Goal: Task Accomplishment & Management: Manage account settings

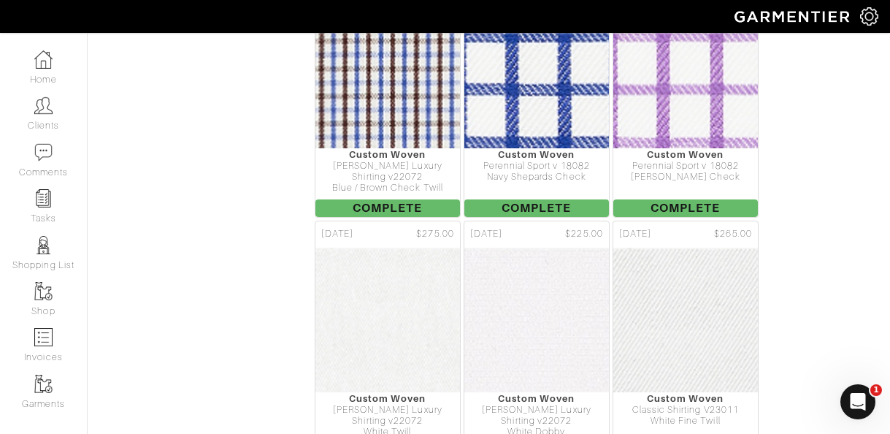
scroll to position [3056, 0]
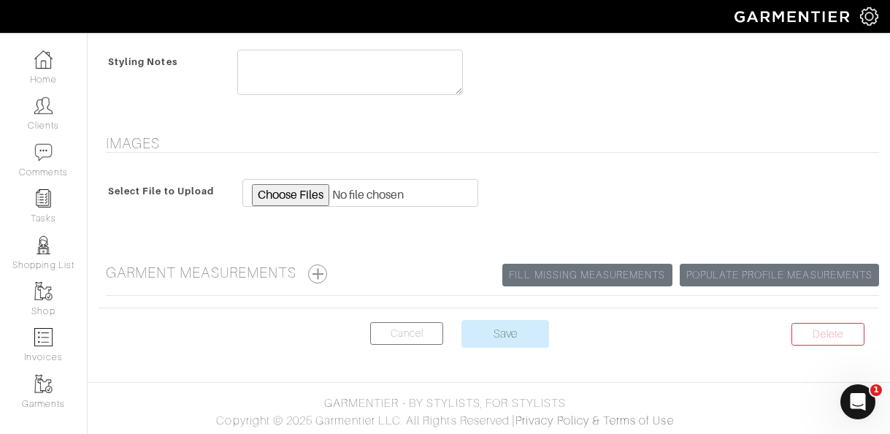
scroll to position [850, 0]
click at [327, 278] on button "button" at bounding box center [317, 272] width 19 height 19
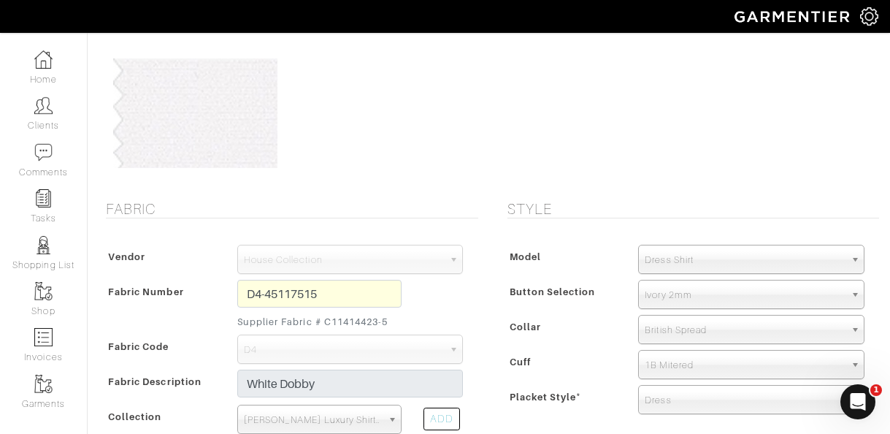
scroll to position [0, 0]
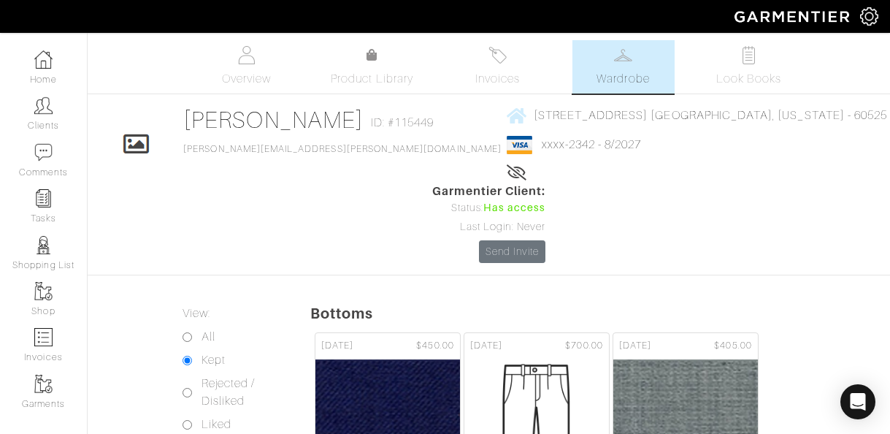
scroll to position [3056, 0]
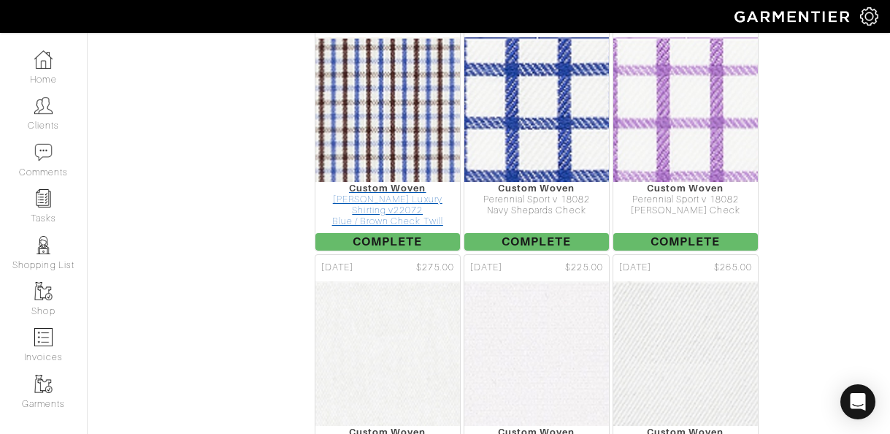
click at [416, 182] on div "Custom Woven" at bounding box center [387, 187] width 145 height 11
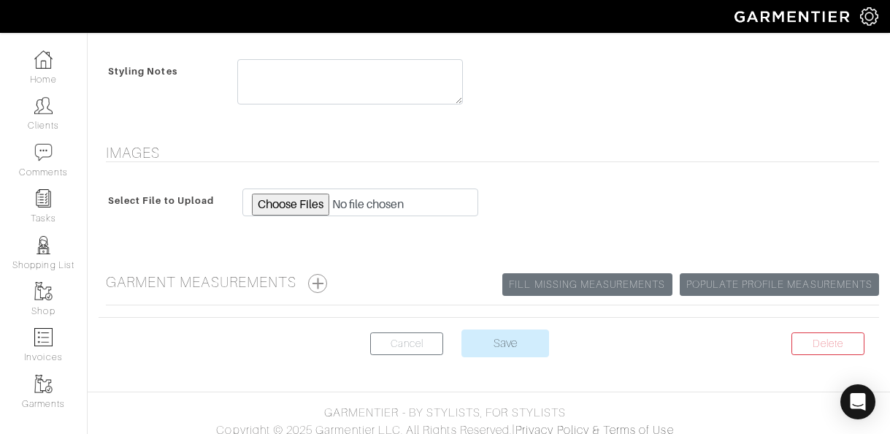
scroll to position [863, 0]
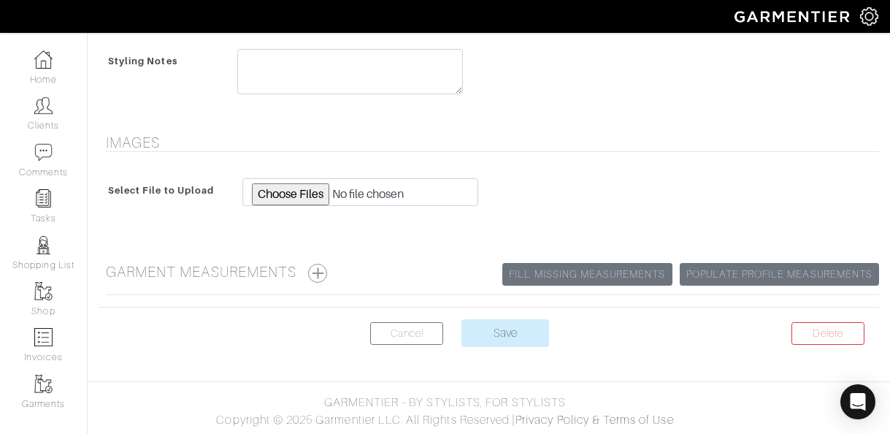
click at [322, 281] on span at bounding box center [317, 272] width 19 height 19
click at [322, 274] on button "button" at bounding box center [317, 272] width 19 height 19
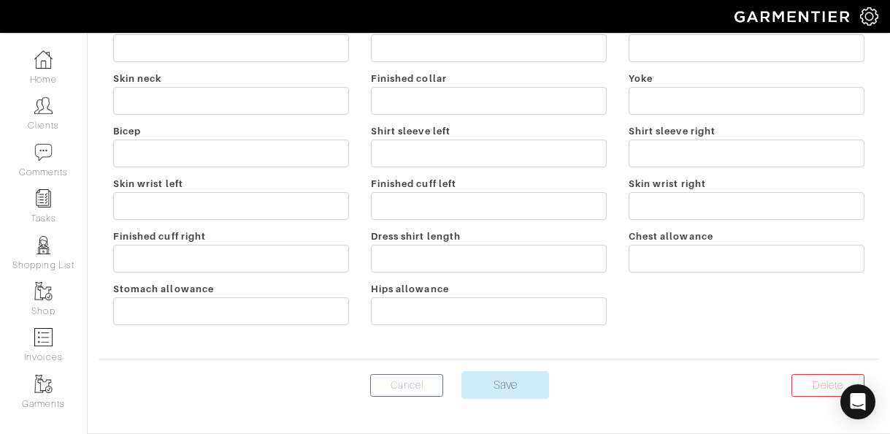
scroll to position [958, 0]
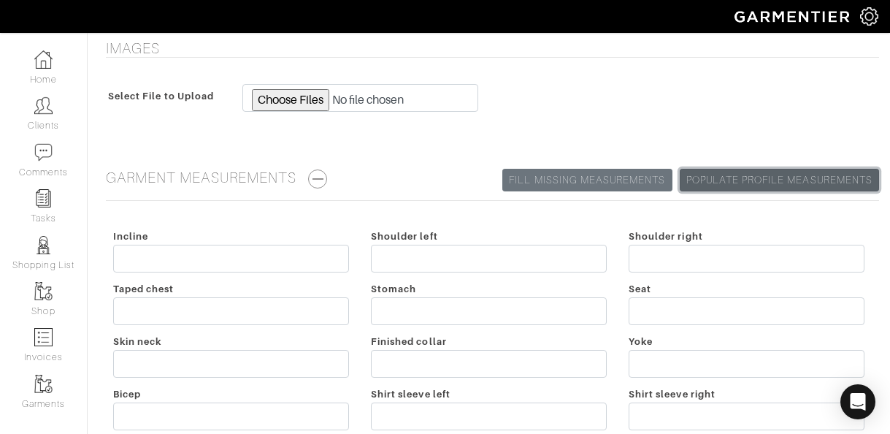
click at [785, 169] on link "Populate Profile Measurements" at bounding box center [778, 180] width 199 height 23
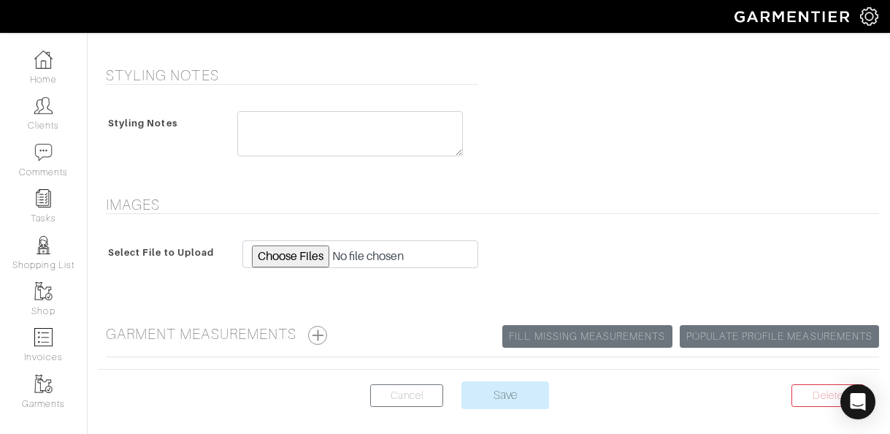
scroll to position [863, 0]
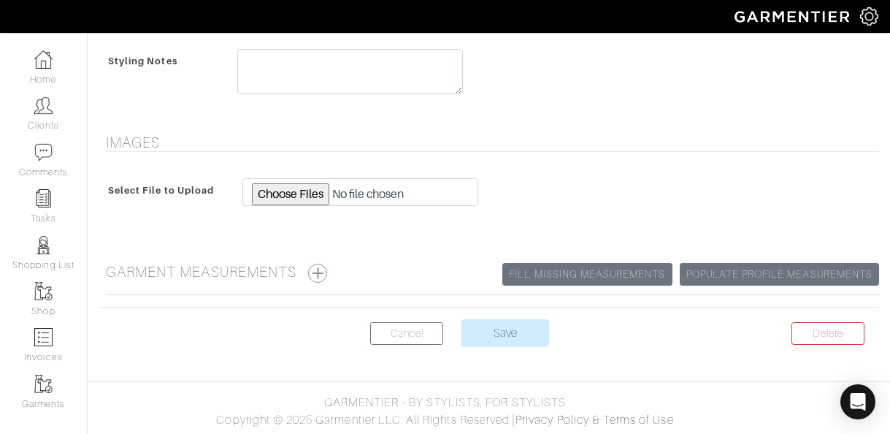
click at [320, 275] on button "button" at bounding box center [317, 272] width 19 height 19
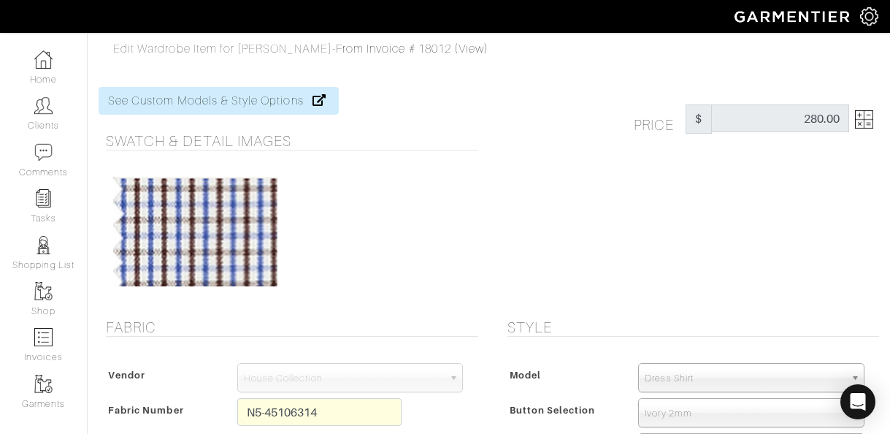
scroll to position [958, 0]
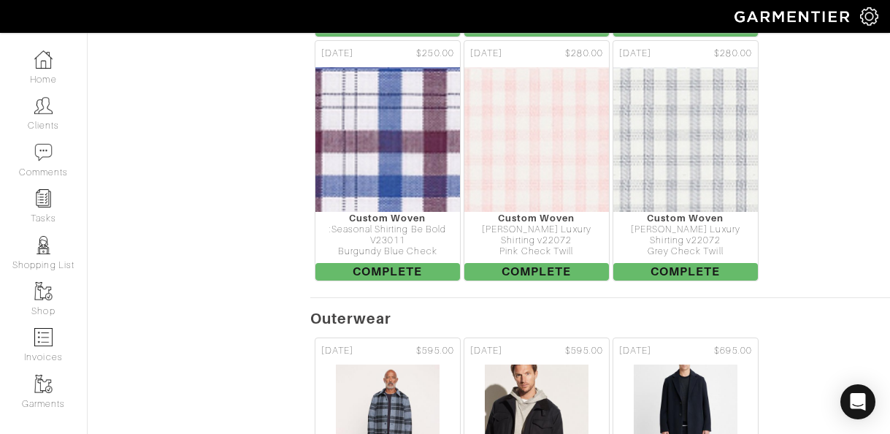
scroll to position [3557, 0]
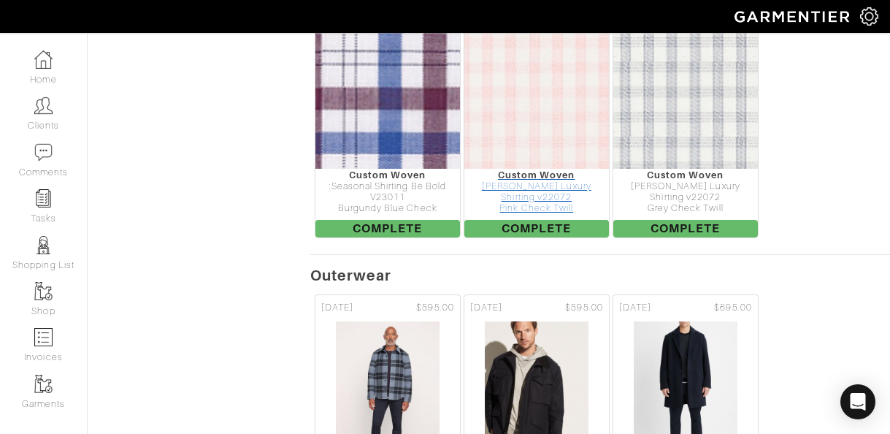
click at [566, 181] on div "[PERSON_NAME] Luxury Shirting v22072" at bounding box center [536, 192] width 145 height 23
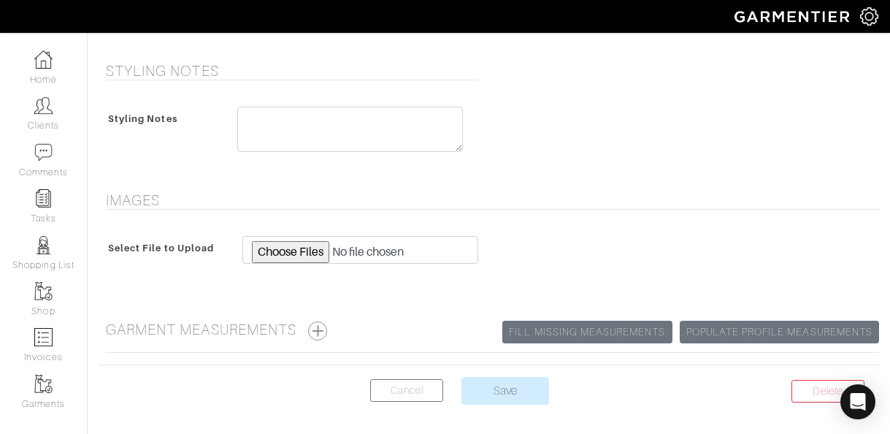
scroll to position [801, 0]
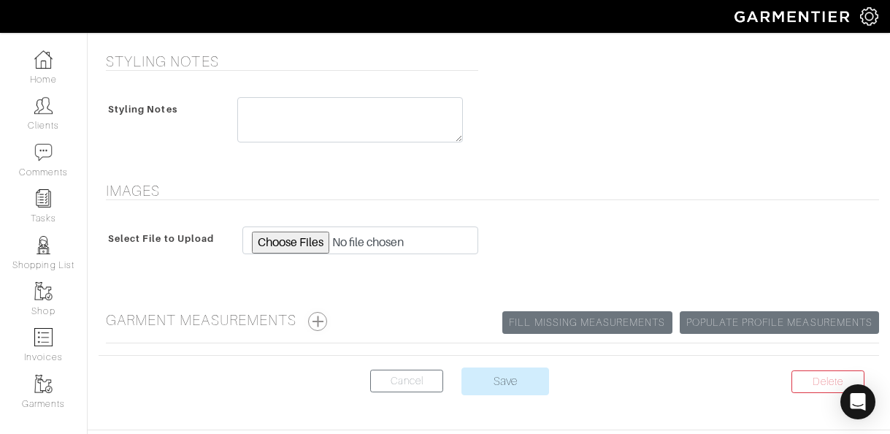
click at [325, 324] on button "button" at bounding box center [317, 321] width 19 height 19
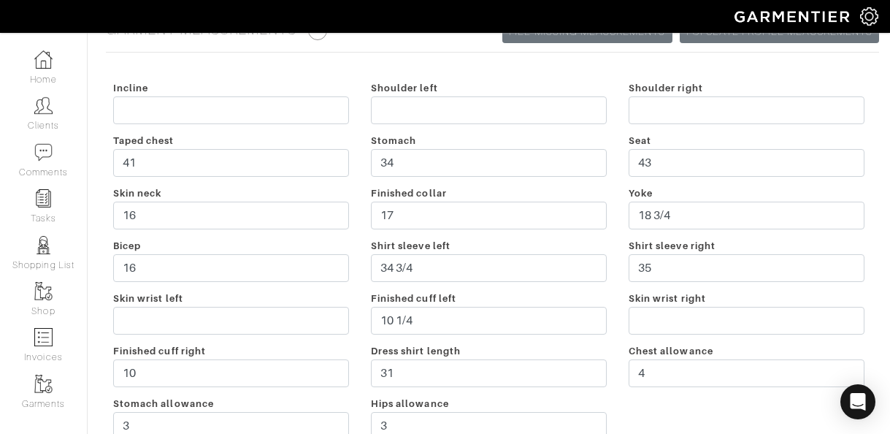
scroll to position [1097, 0]
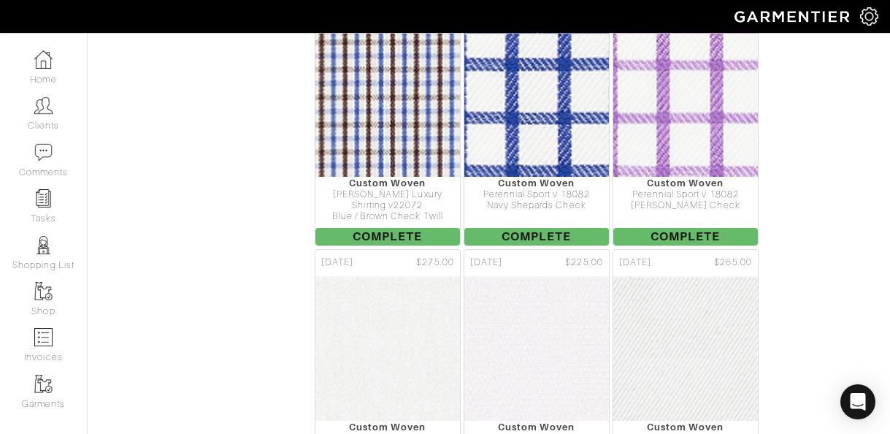
scroll to position [3052, 0]
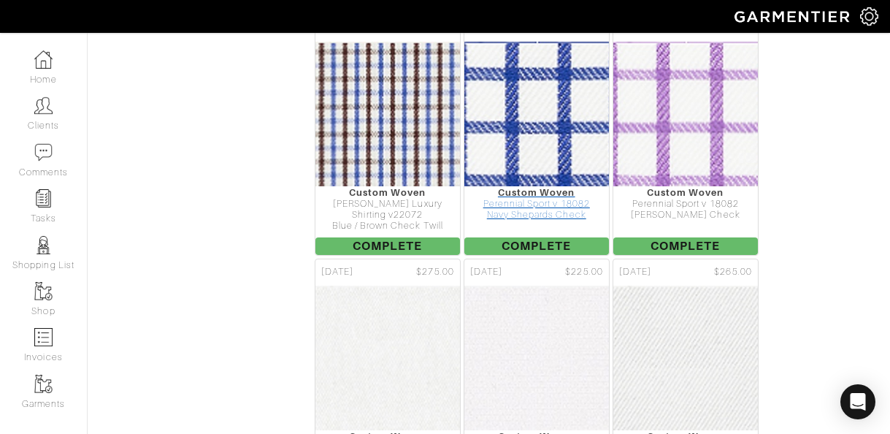
click at [546, 209] on div "Navy Shepards Check" at bounding box center [536, 214] width 145 height 11
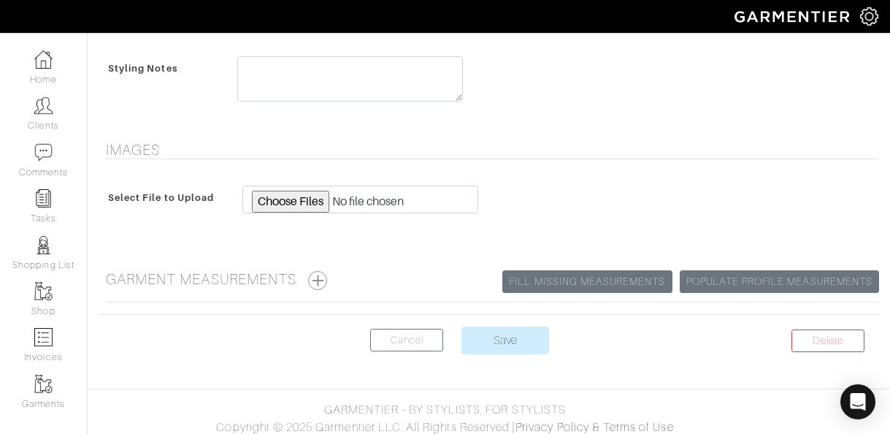
scroll to position [835, 0]
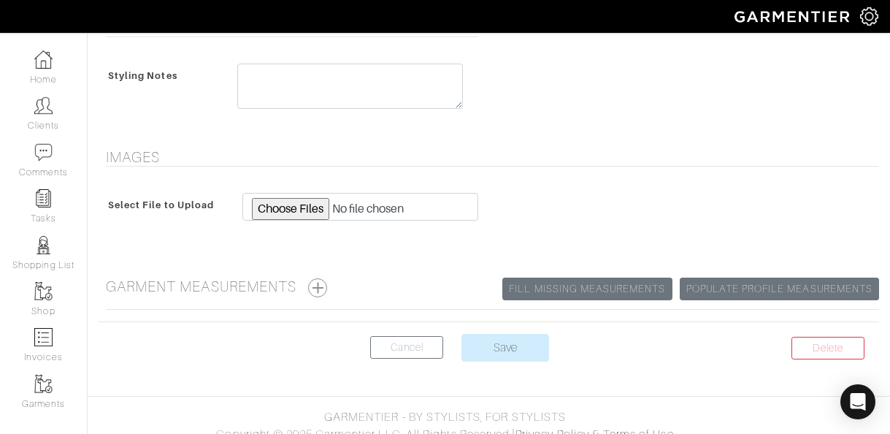
click at [323, 291] on button "button" at bounding box center [317, 287] width 19 height 19
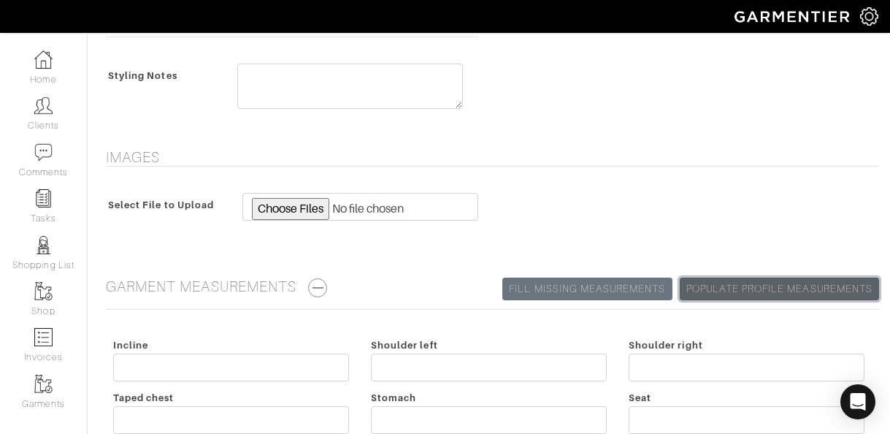
click at [737, 286] on link "Populate Profile Measurements" at bounding box center [778, 288] width 199 height 23
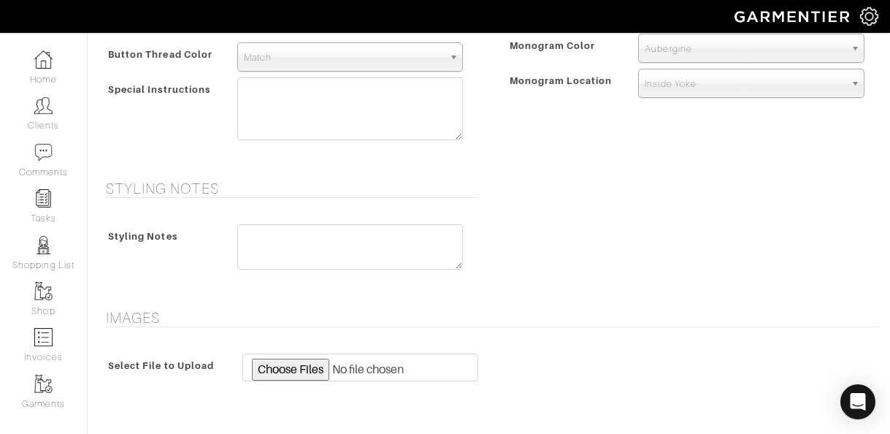
scroll to position [850, 0]
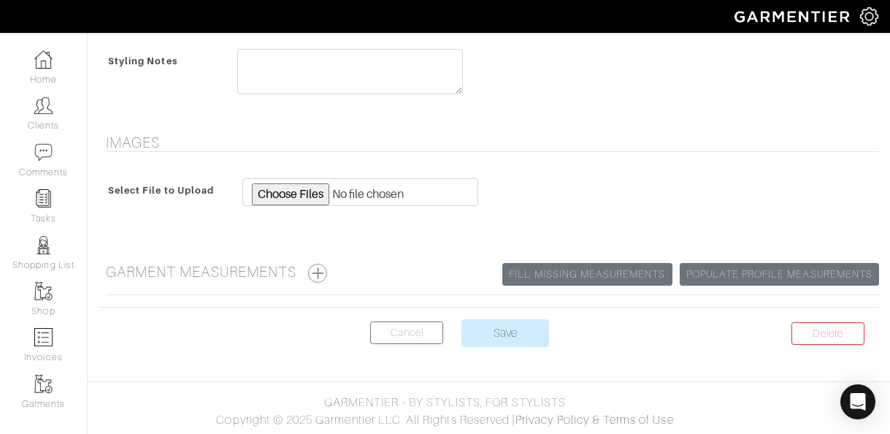
click at [321, 272] on button "button" at bounding box center [317, 272] width 19 height 19
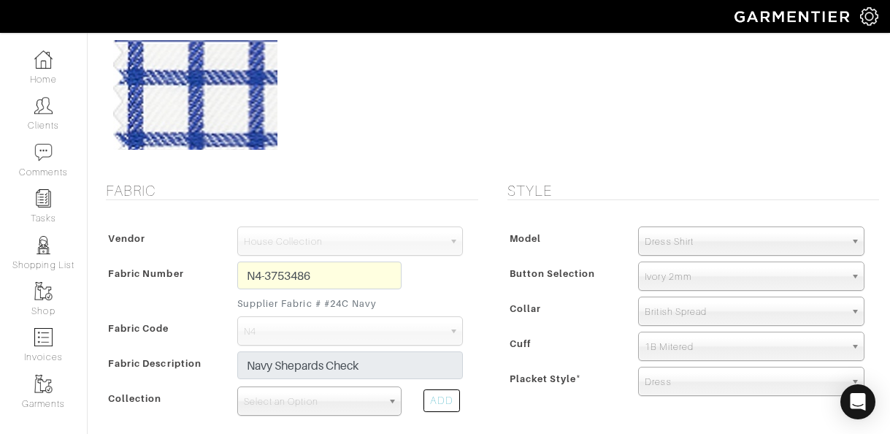
scroll to position [835, 0]
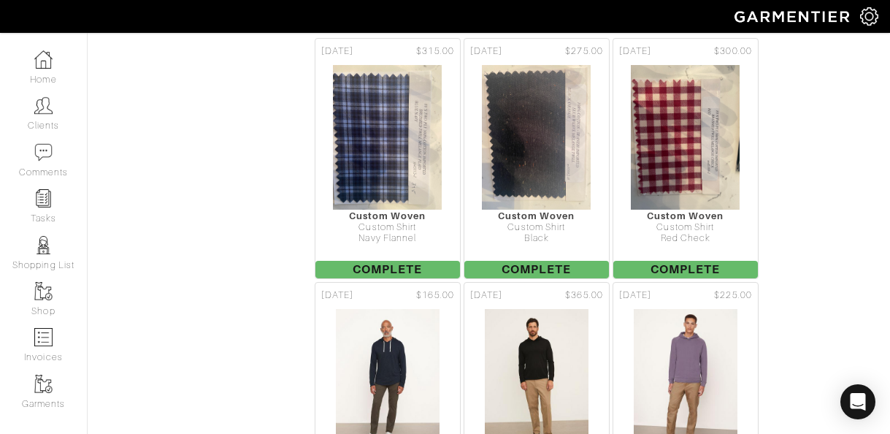
scroll to position [3052, 0]
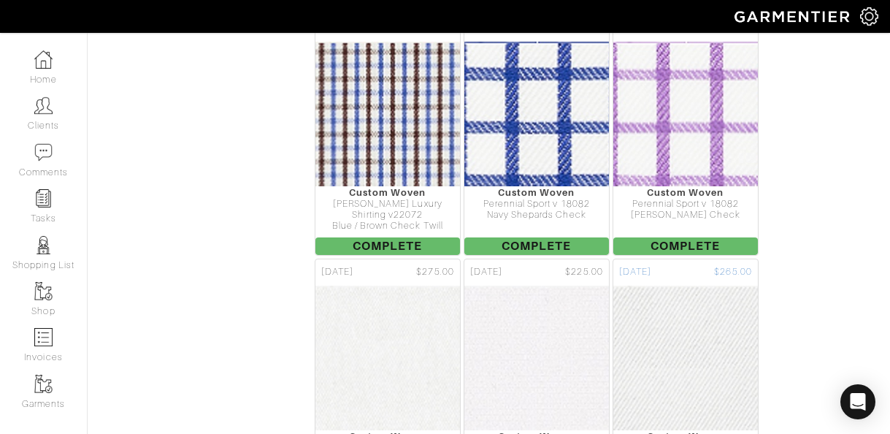
click at [713, 431] on div "Custom Woven" at bounding box center [685, 436] width 145 height 11
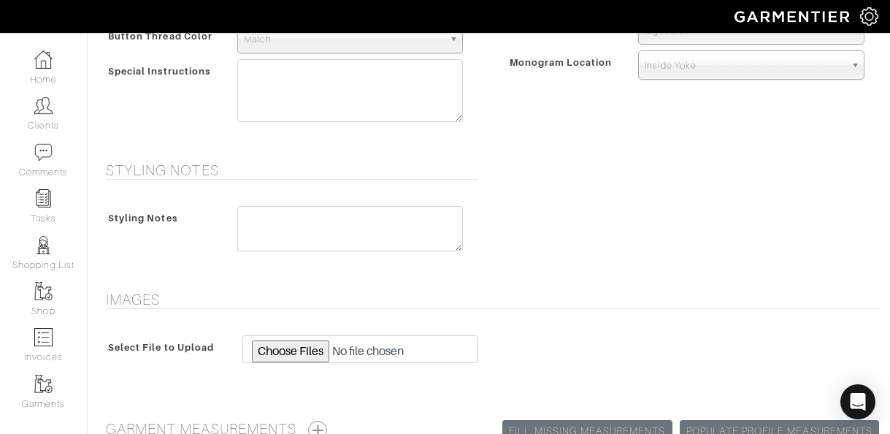
scroll to position [850, 0]
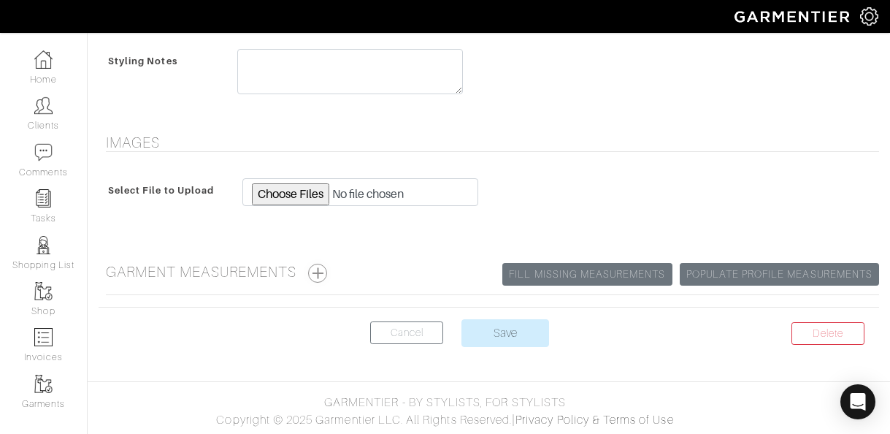
click at [320, 270] on button "button" at bounding box center [317, 272] width 19 height 19
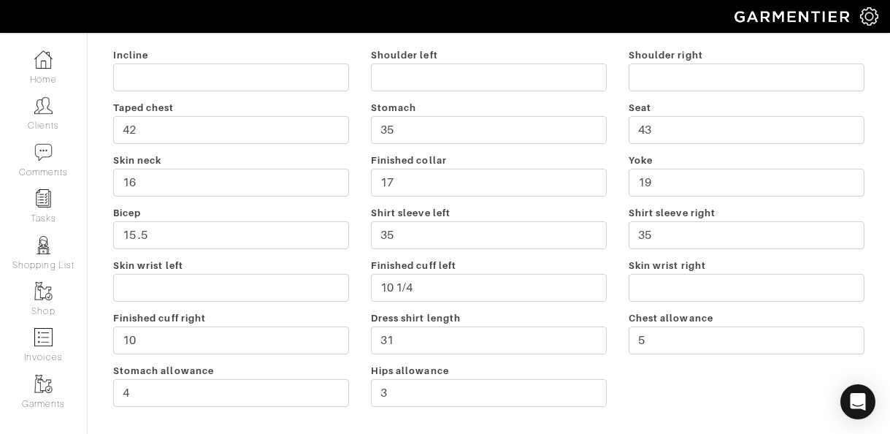
scroll to position [1123, 0]
